Goal: Communication & Community: Ask a question

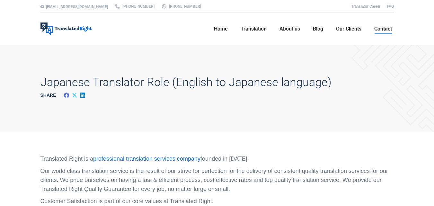
click at [379, 29] on span "Contact" at bounding box center [384, 29] width 18 height 6
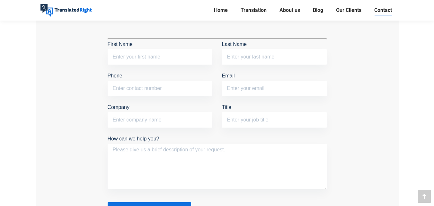
scroll to position [574, 0]
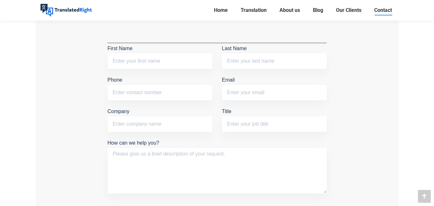
drag, startPoint x: 436, startPoint y: 24, endPoint x: 430, endPoint y: 113, distance: 89.3
click at [430, 113] on html "Skip to content hello@translatedright.com +65 6977 9646 +65 8725 9055 Translato…" at bounding box center [217, 54] width 434 height 1257
click at [133, 59] on input "First Name" at bounding box center [160, 60] width 105 height 15
type input "Yousaf"
click at [232, 58] on input "Last Name" at bounding box center [274, 60] width 105 height 15
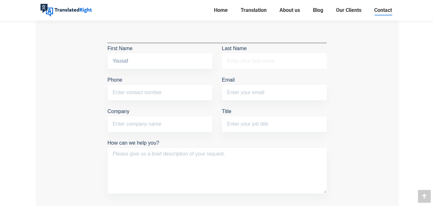
type input "Shaikh"
click at [185, 90] on input "Phone" at bounding box center [160, 92] width 105 height 15
type input "+923115000727"
click at [237, 94] on input "Email" at bounding box center [274, 92] width 105 height 15
type input "yousafarjumand09@gmail.com"
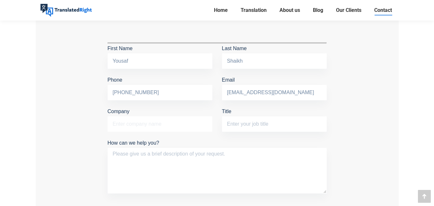
click at [176, 128] on input "Company" at bounding box center [160, 123] width 105 height 15
type input "None"
click at [249, 124] on input "Title" at bounding box center [274, 123] width 105 height 15
type input "Self Employed"
click at [226, 161] on textarea "How can we help you?" at bounding box center [217, 171] width 219 height 46
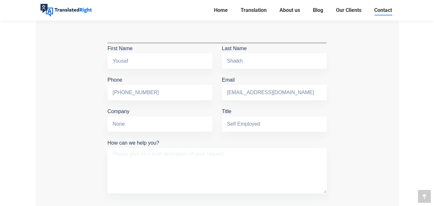
paste textarea "Dear Sir / Madam, I came across your company website. Excited to announce that …"
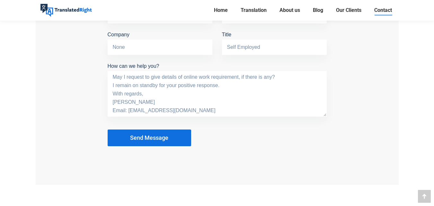
scroll to position [674, 0]
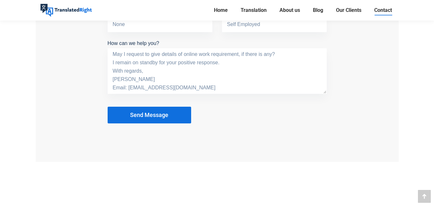
type textarea "Dear Sir / Madam, I came across your company website. Excited to announce that …"
click at [170, 116] on button "Send Message" at bounding box center [150, 115] width 84 height 17
